Goal: Transaction & Acquisition: Purchase product/service

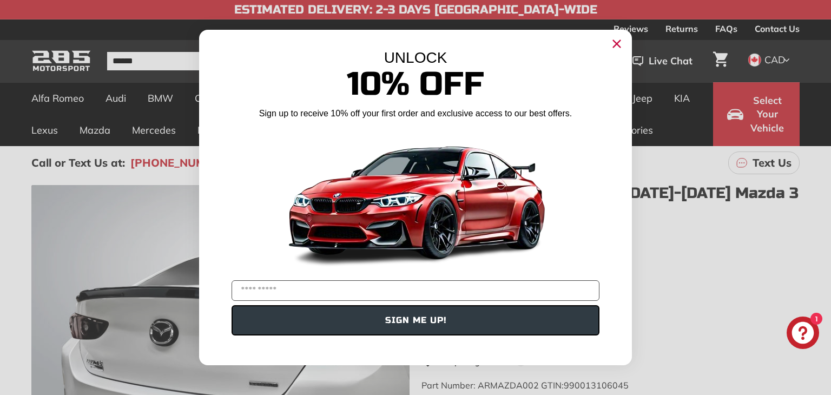
click at [612, 39] on circle "Close dialog" at bounding box center [616, 44] width 16 height 16
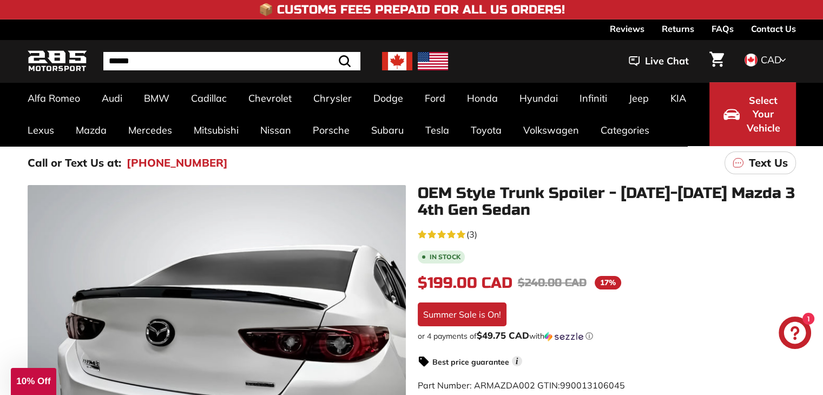
click at [753, 105] on span "Select Your Vehicle" at bounding box center [763, 115] width 37 height 42
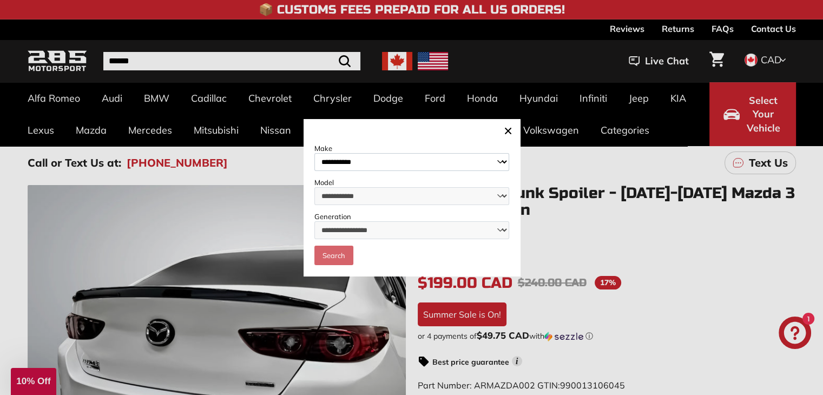
click at [502, 129] on icon at bounding box center [507, 130] width 13 height 13
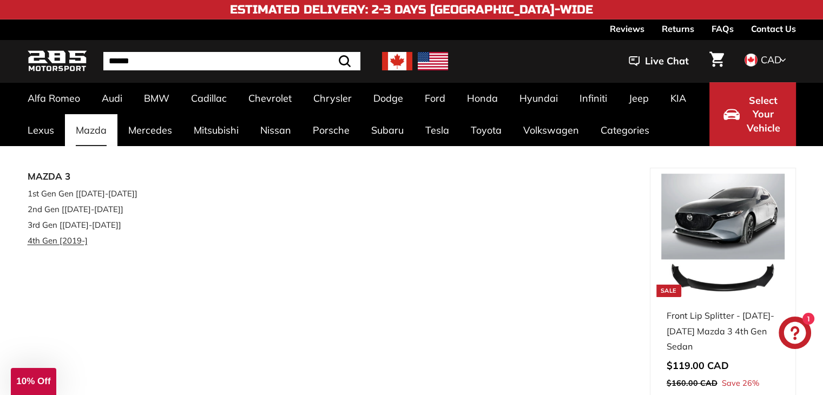
click at [77, 245] on link "4th Gen [2019-]" at bounding box center [92, 241] width 128 height 16
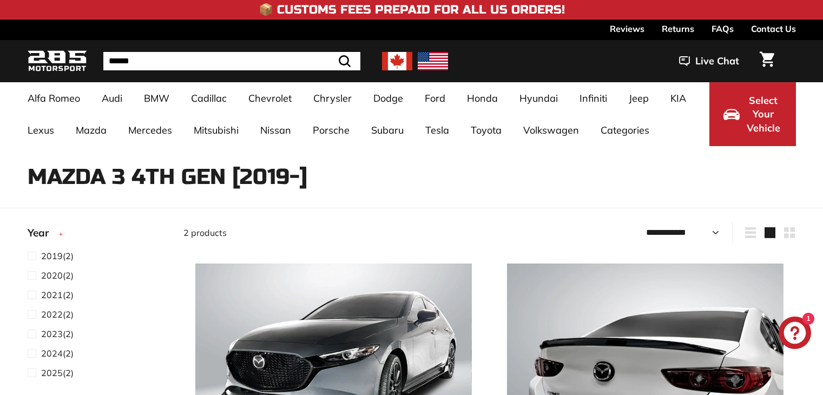
select select "**********"
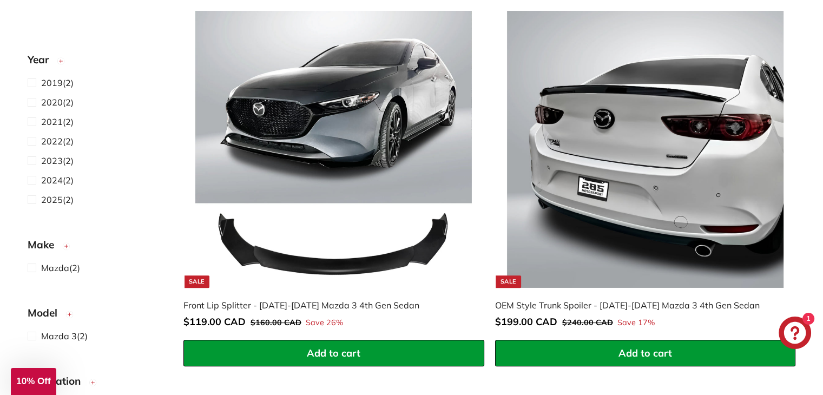
scroll to position [252, 0]
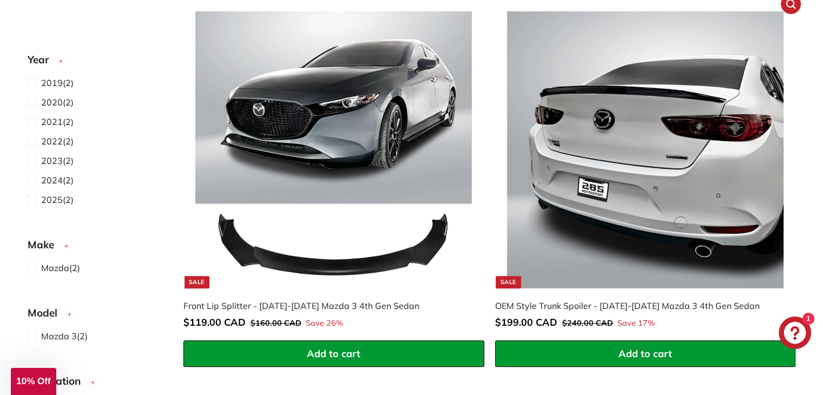
click at [622, 124] on img at bounding box center [645, 149] width 276 height 276
click at [247, 174] on img at bounding box center [333, 149] width 276 height 276
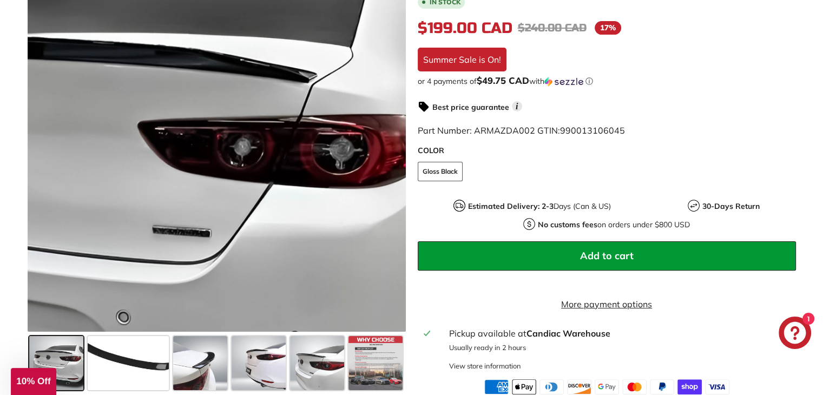
scroll to position [263, 0]
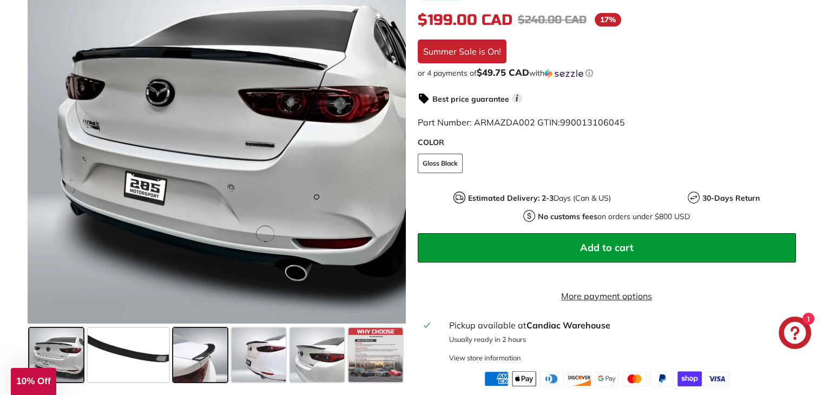
click at [194, 359] on span at bounding box center [200, 355] width 54 height 54
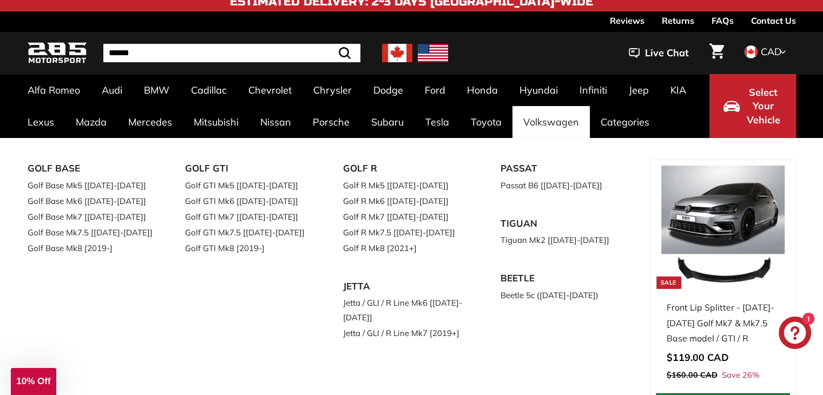
scroll to position [8, 0]
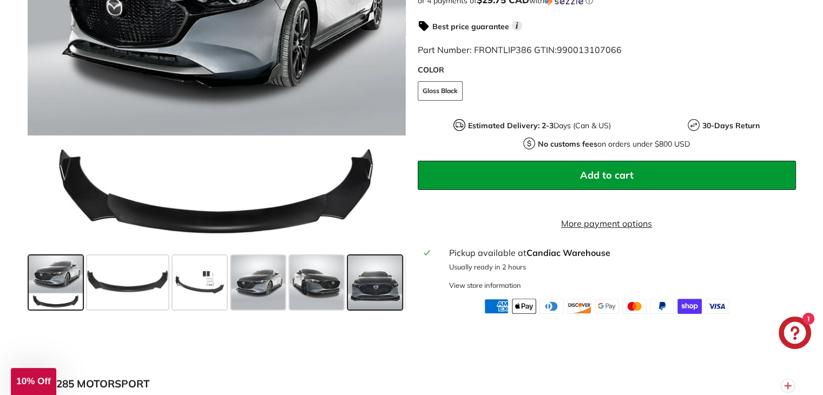
click at [388, 302] on span at bounding box center [375, 282] width 54 height 54
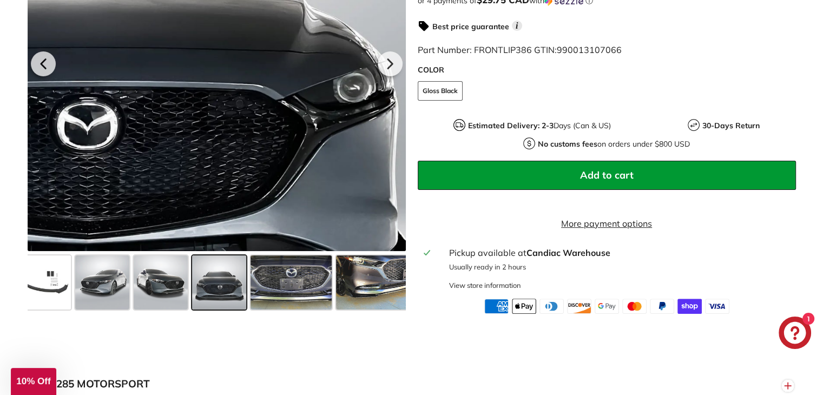
scroll to position [0, 158]
